Goal: Task Accomplishment & Management: Manage account settings

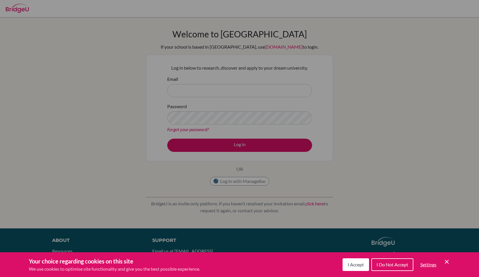
click at [358, 268] on button "I Accept" at bounding box center [355, 264] width 26 height 13
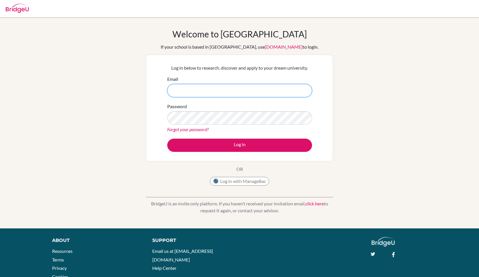
click at [231, 89] on input "Email" at bounding box center [239, 90] width 145 height 13
type input "[EMAIL_ADDRESS][DOMAIN_NAME]"
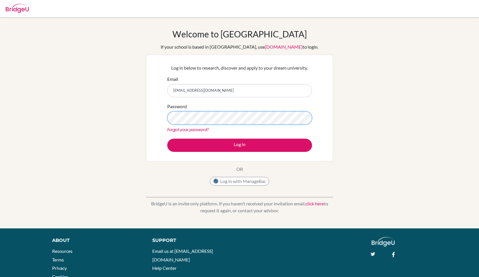
click at [167, 139] on button "Log in" at bounding box center [239, 145] width 145 height 13
type input "I"
type input "[EMAIL_ADDRESS][DOMAIN_NAME]"
click at [167, 139] on button "Log in" at bounding box center [239, 145] width 145 height 13
